Goal: Transaction & Acquisition: Purchase product/service

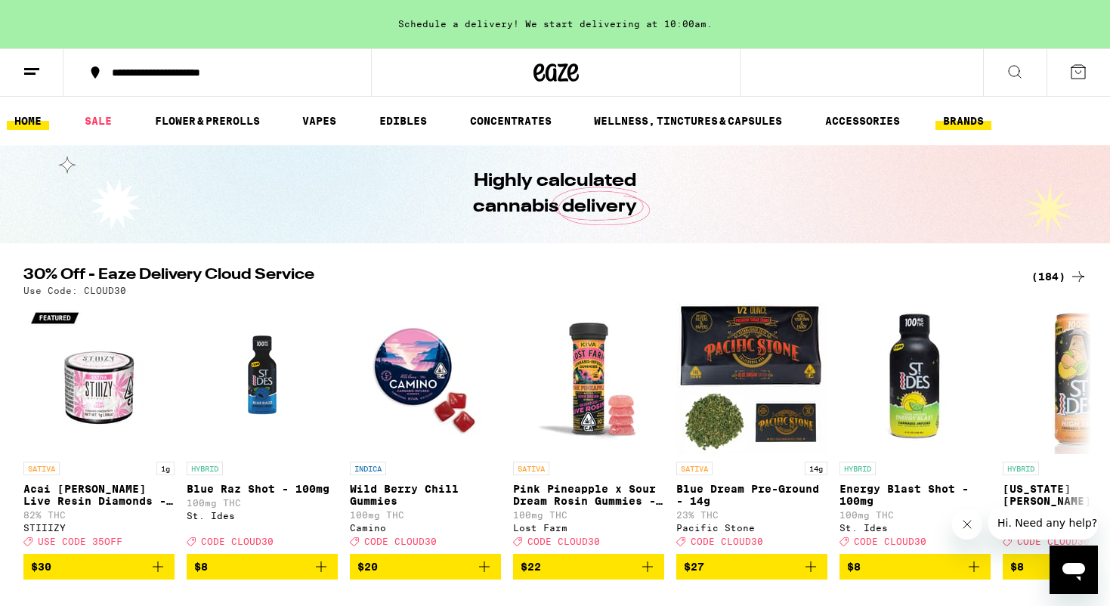
click at [959, 122] on link "BRANDS" at bounding box center [963, 121] width 56 height 18
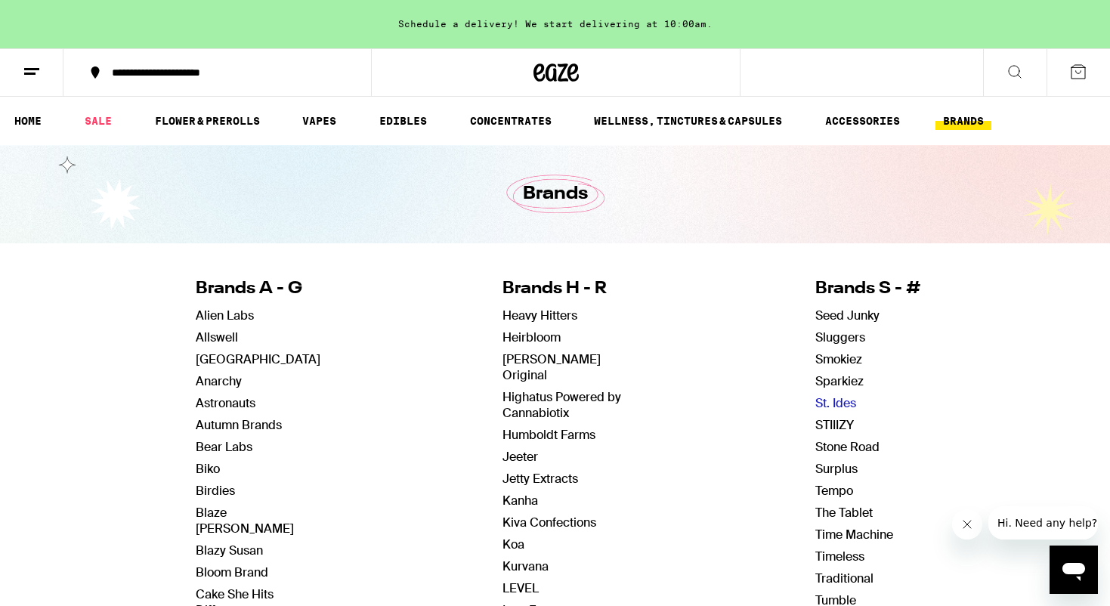
click at [833, 400] on link "St. Ides" at bounding box center [835, 403] width 41 height 16
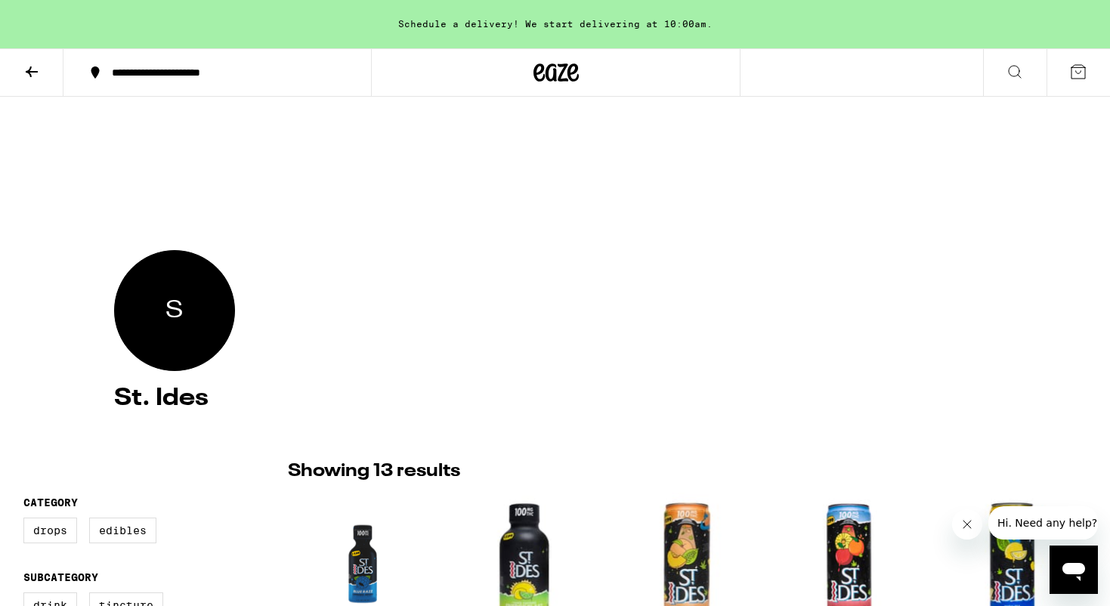
click at [32, 70] on icon at bounding box center [32, 72] width 18 height 18
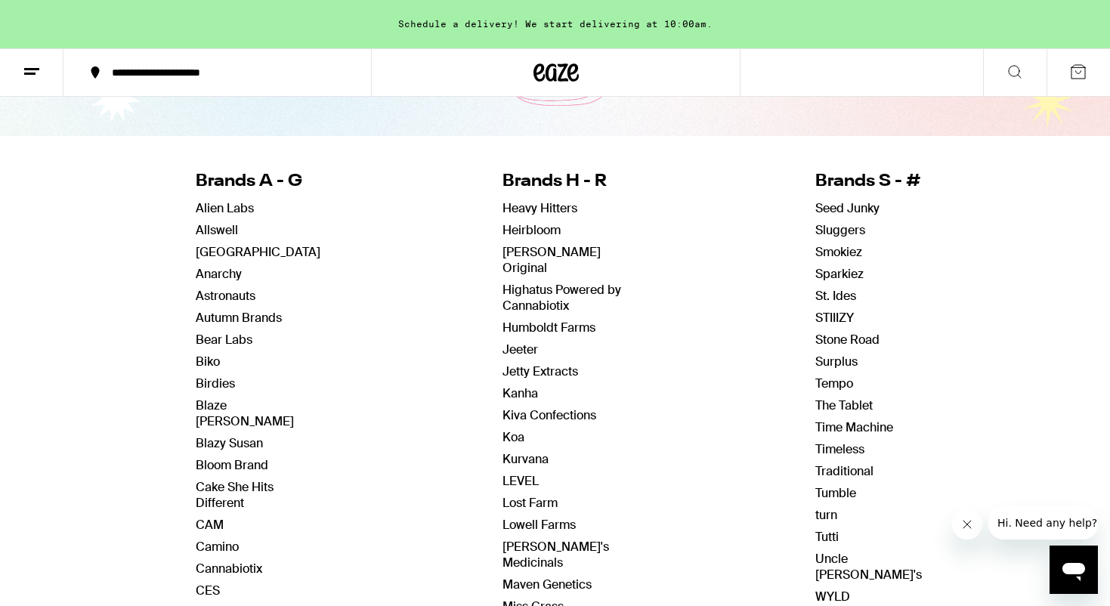
scroll to position [139, 0]
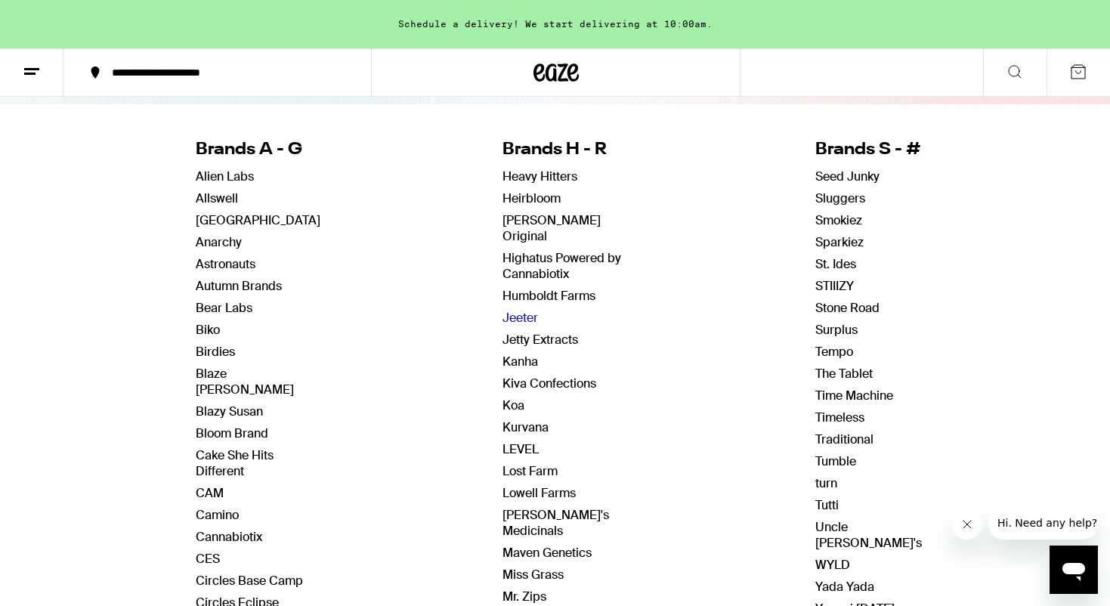
click at [521, 310] on link "Jeeter" at bounding box center [521, 318] width 36 height 16
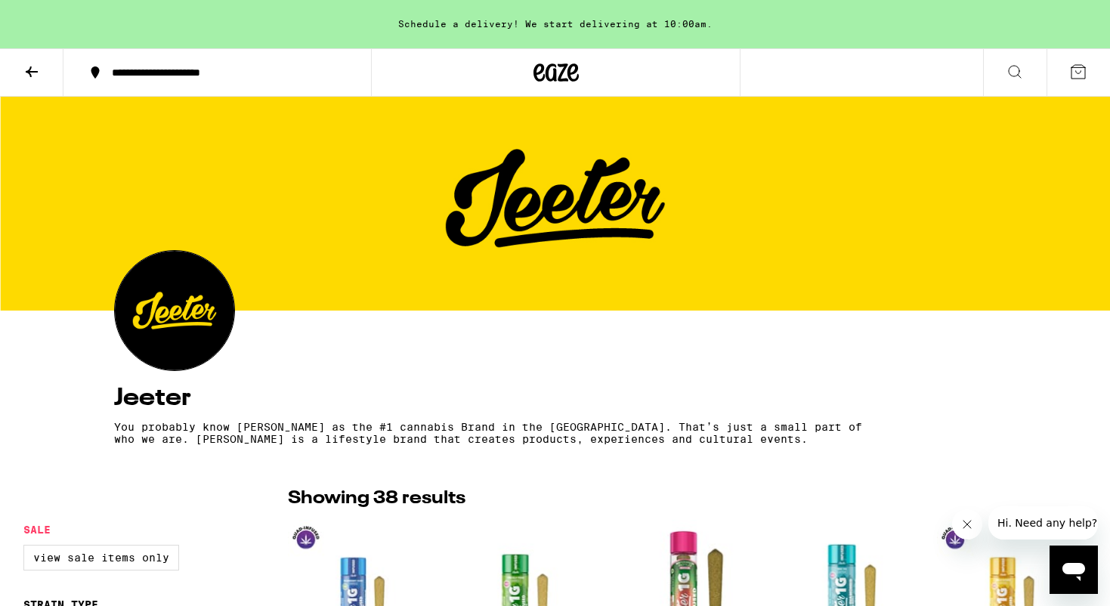
click at [35, 71] on icon at bounding box center [32, 71] width 12 height 11
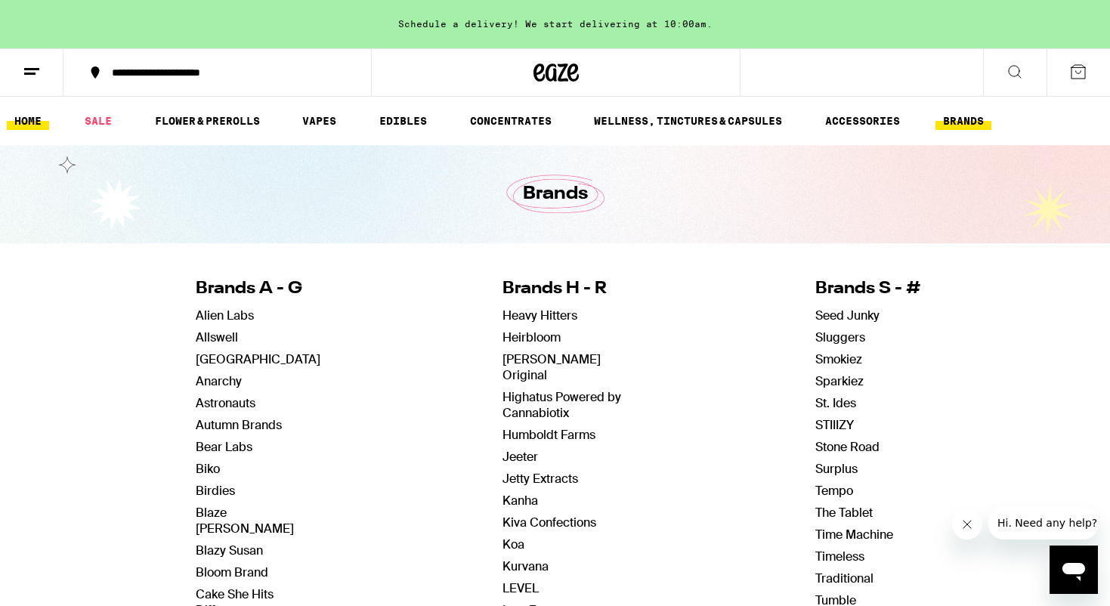
click at [40, 119] on link "HOME" at bounding box center [28, 121] width 42 height 18
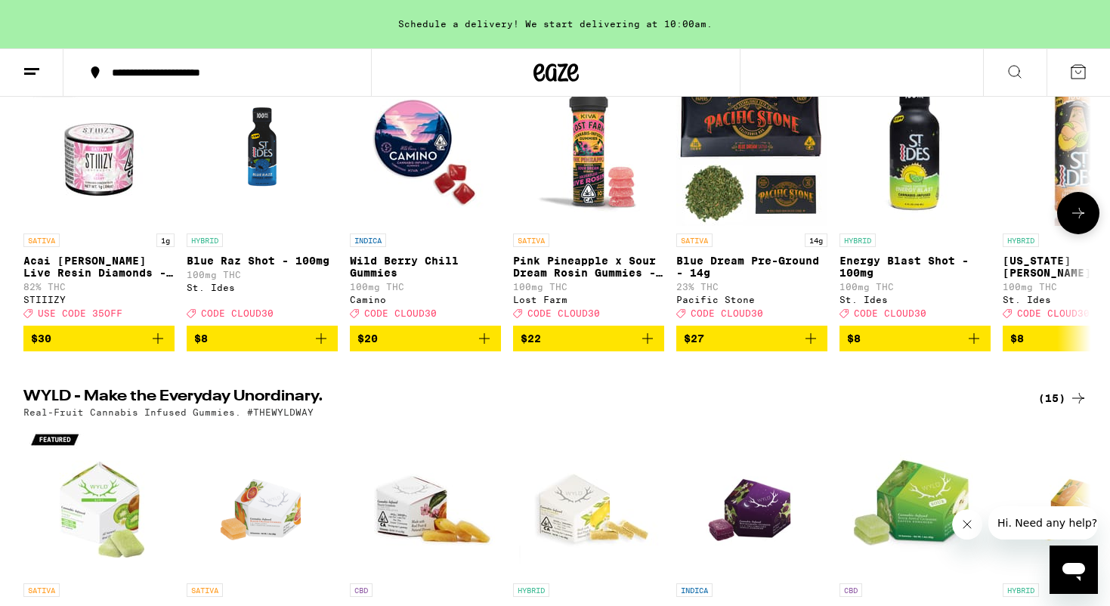
scroll to position [232, 0]
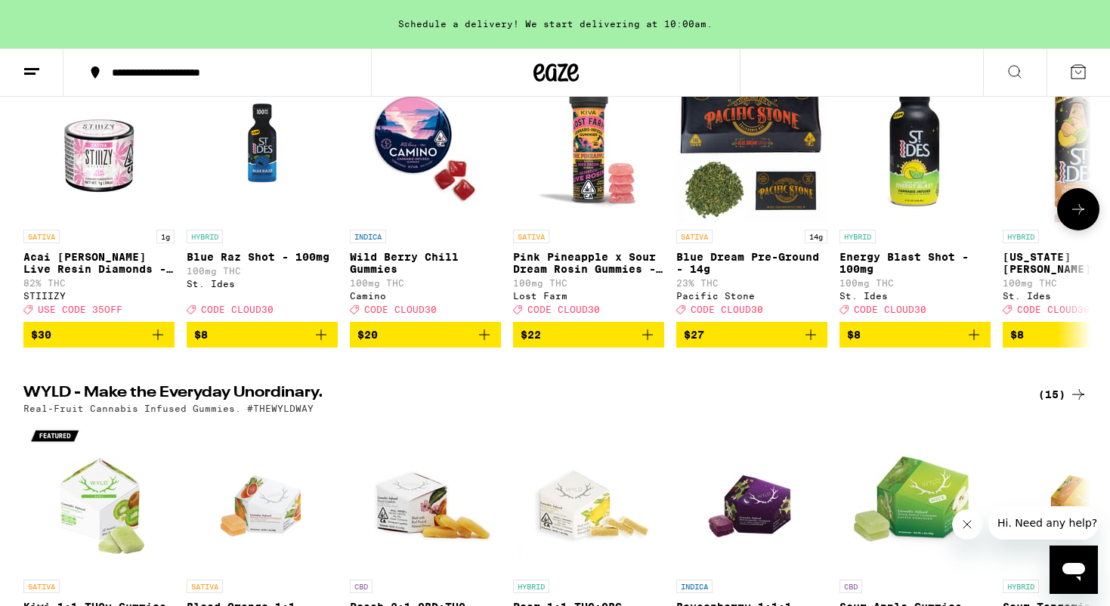
click at [1078, 217] on icon at bounding box center [1078, 209] width 18 height 18
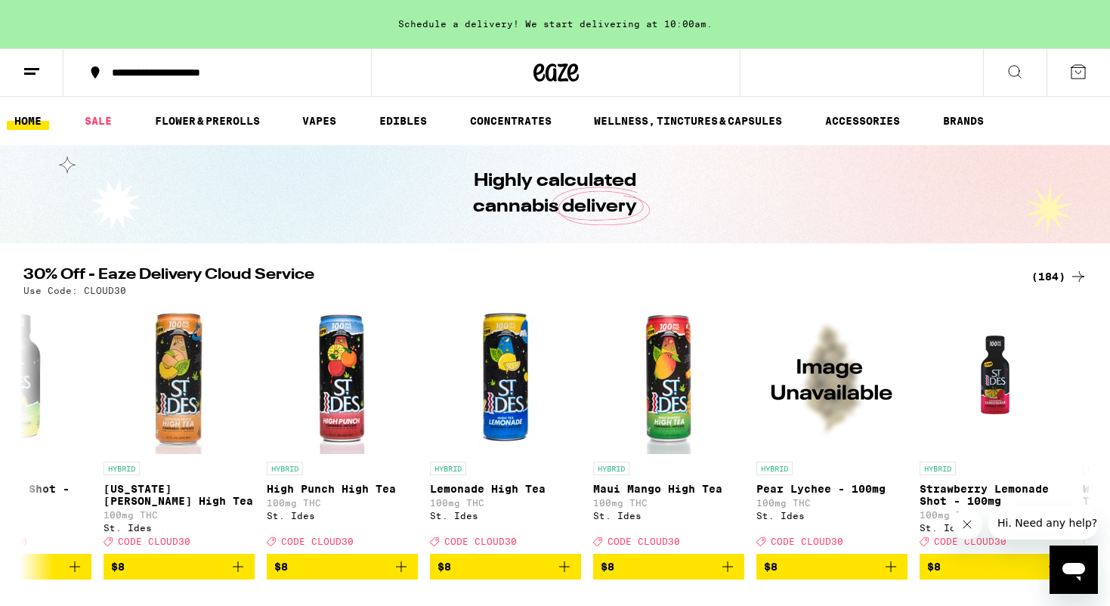
scroll to position [0, 0]
